Goal: Information Seeking & Learning: Learn about a topic

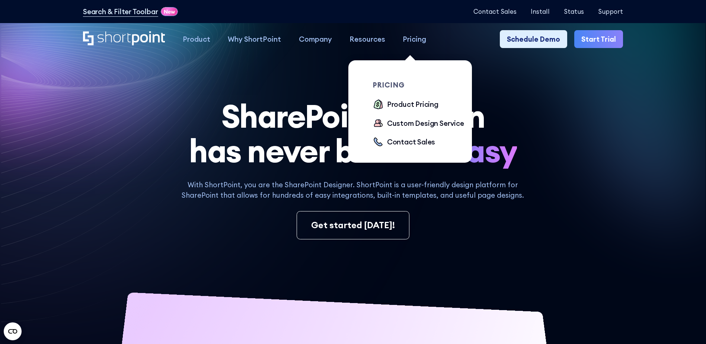
click at [413, 37] on div "Pricing" at bounding box center [414, 39] width 23 height 10
click at [401, 107] on div "Product Pricing" at bounding box center [412, 104] width 51 height 10
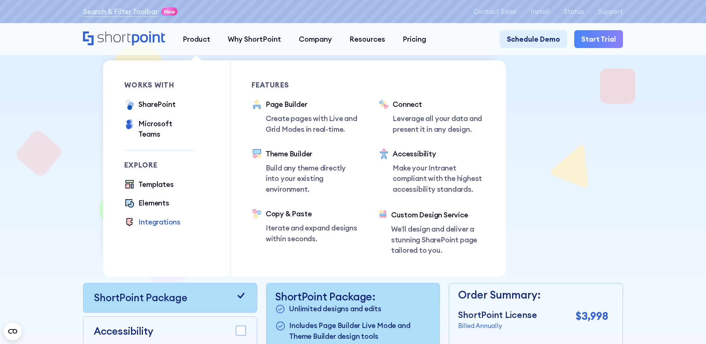
click at [163, 217] on div "Integrations" at bounding box center [160, 222] width 42 height 10
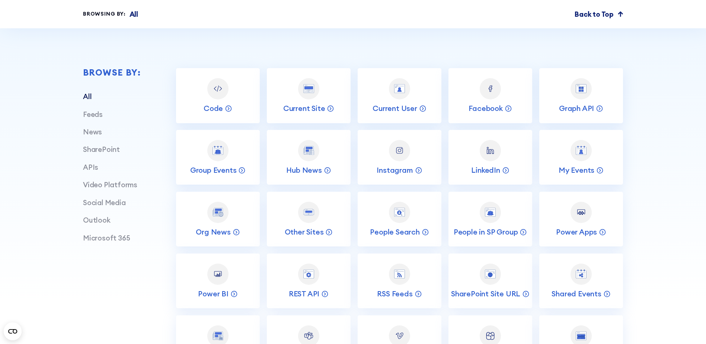
scroll to position [309, 0]
click at [589, 112] on p "Graph API" at bounding box center [576, 107] width 35 height 10
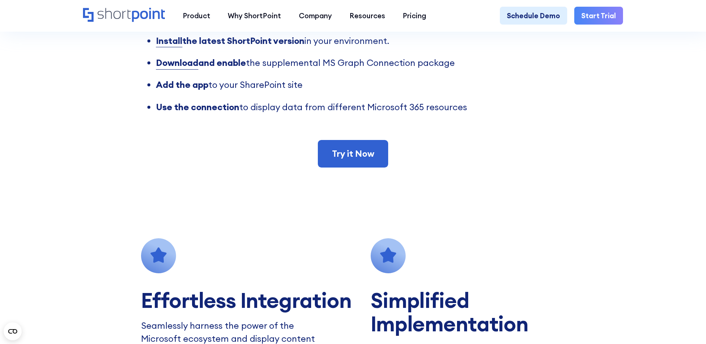
scroll to position [676, 0]
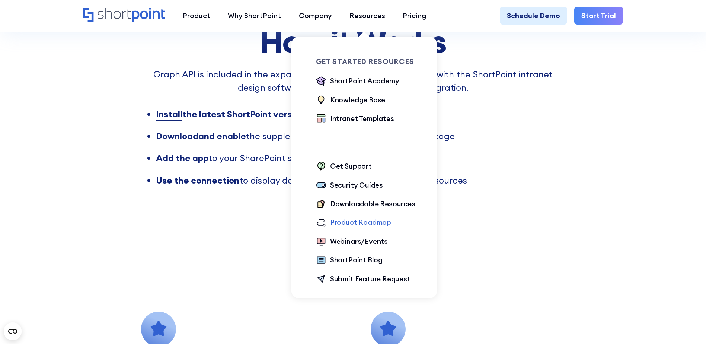
click at [363, 225] on div "Product Roadmap" at bounding box center [360, 222] width 61 height 10
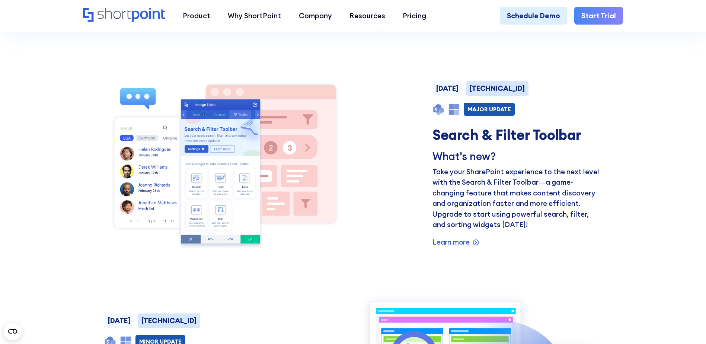
scroll to position [619, 0]
click at [458, 247] on p "Learn more" at bounding box center [451, 241] width 37 height 10
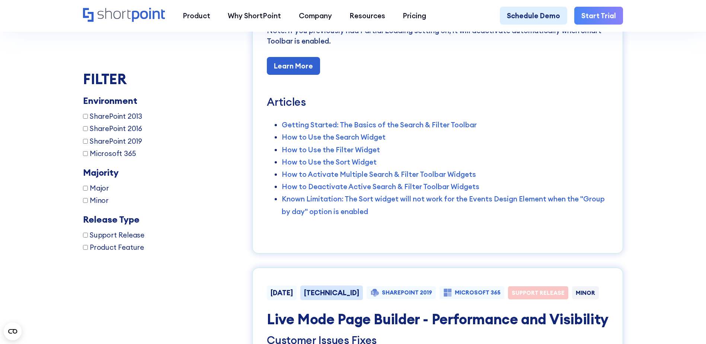
scroll to position [4322, 0]
click at [367, 141] on link "How to Use the Search Widget" at bounding box center [334, 136] width 104 height 9
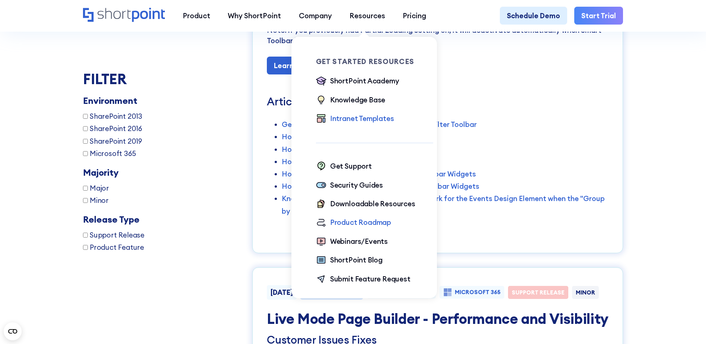
click at [358, 122] on div "Intranet Templates" at bounding box center [362, 118] width 64 height 10
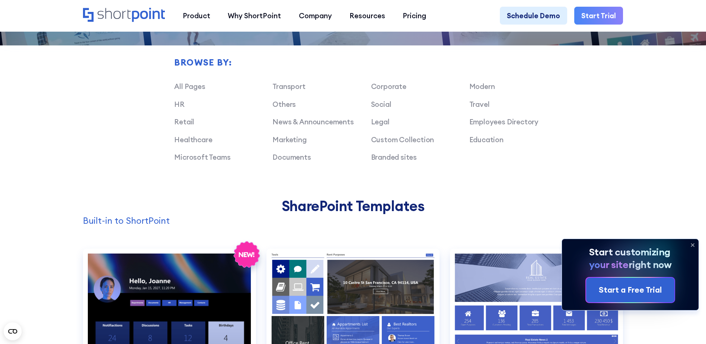
scroll to position [599, 0]
click at [418, 144] on link "Custom Collection" at bounding box center [402, 139] width 63 height 9
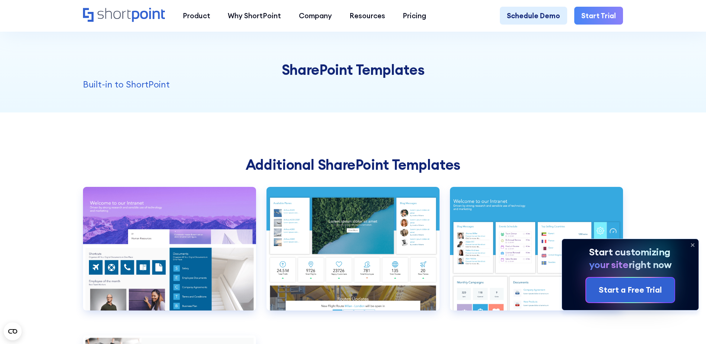
scroll to position [735, 0]
